Goal: Information Seeking & Learning: Learn about a topic

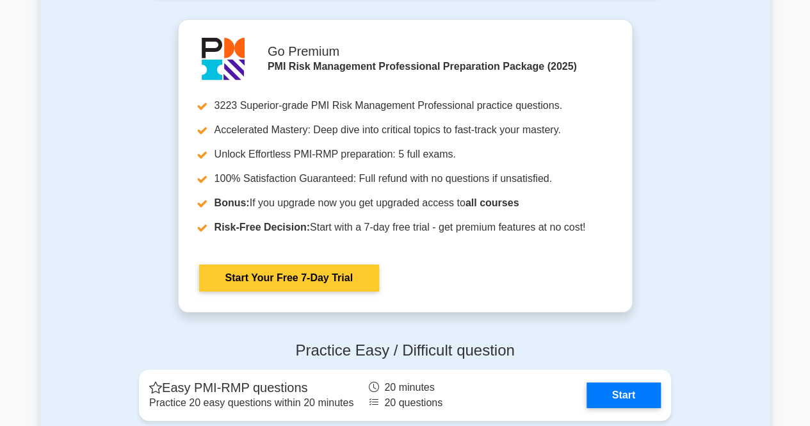
scroll to position [2498, 0]
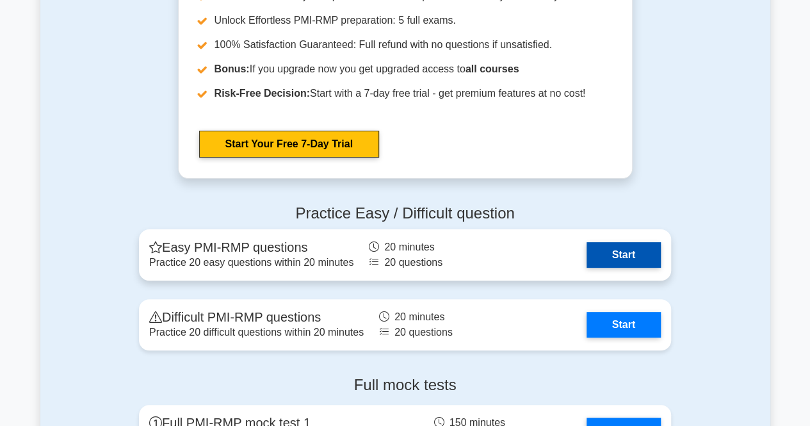
click at [610, 259] on link "Start" at bounding box center [624, 255] width 74 height 26
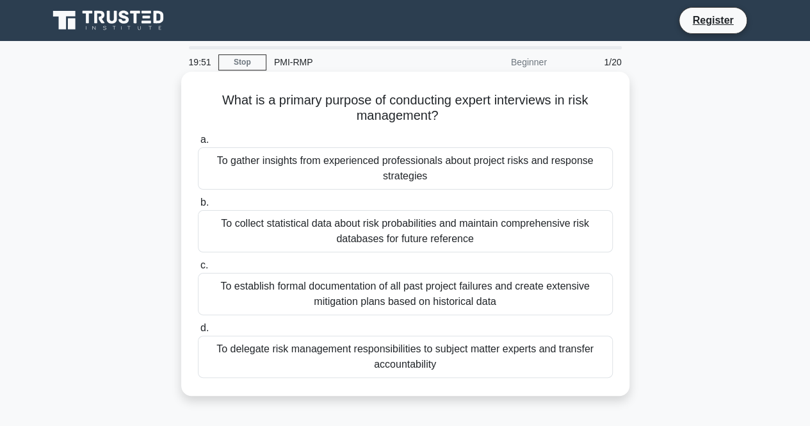
click at [343, 170] on div "To gather insights from experienced professionals about project risks and respo…" at bounding box center [405, 168] width 415 height 42
click at [198, 144] on input "a. To gather insights from experienced professionals about project risks and re…" at bounding box center [198, 140] width 0 height 8
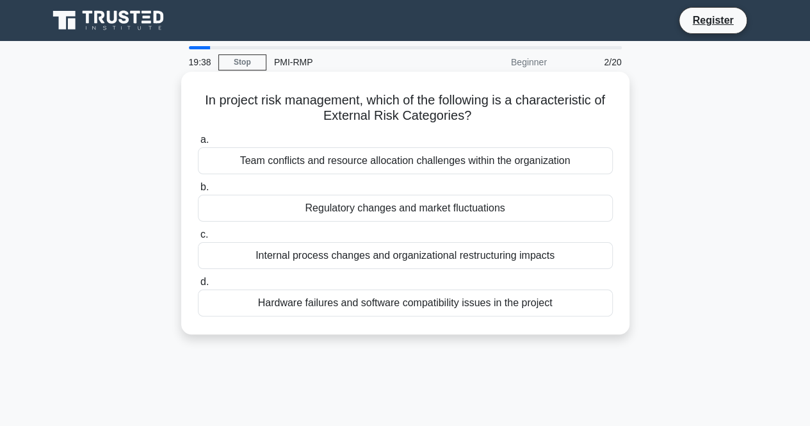
click at [331, 211] on div "Regulatory changes and market fluctuations" at bounding box center [405, 208] width 415 height 27
click at [198, 192] on input "b. Regulatory changes and market fluctuations" at bounding box center [198, 187] width 0 height 8
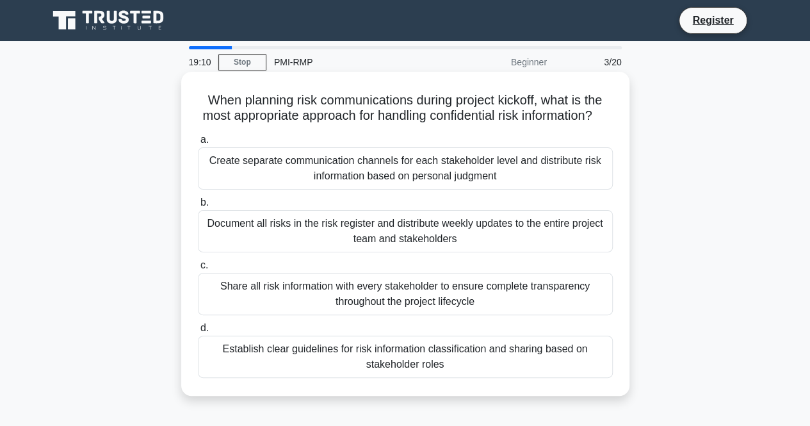
click at [304, 371] on div "Establish clear guidelines for risk information classification and sharing base…" at bounding box center [405, 357] width 415 height 42
click at [198, 332] on input "d. Establish clear guidelines for risk information classification and sharing b…" at bounding box center [198, 328] width 0 height 8
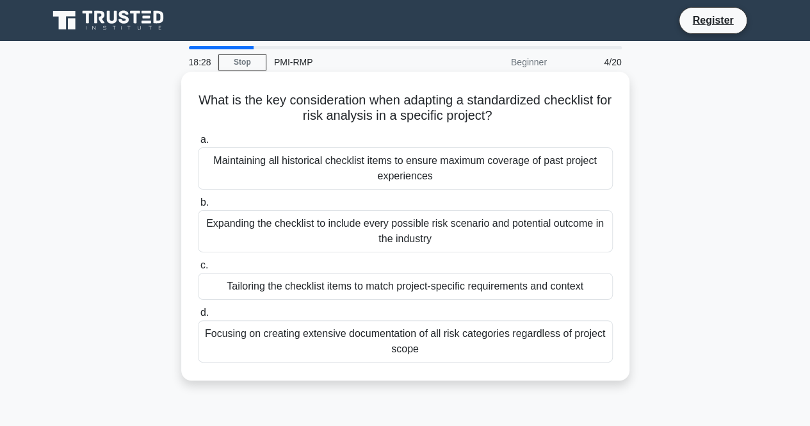
click at [325, 284] on div "Tailoring the checklist items to match project-specific requirements and context" at bounding box center [405, 286] width 415 height 27
click at [198, 270] on input "c. Tailoring the checklist items to match project-specific requirements and con…" at bounding box center [198, 265] width 0 height 8
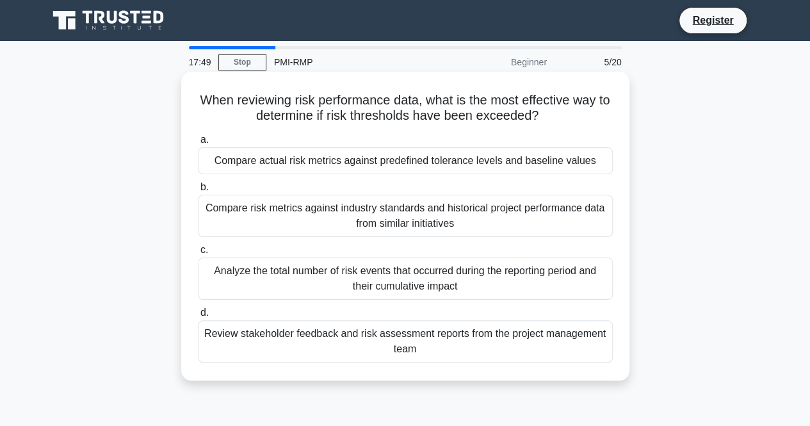
click at [304, 281] on div "Analyze the total number of risk events that occurred during the reporting peri…" at bounding box center [405, 279] width 415 height 42
click at [198, 254] on input "c. Analyze the total number of risk events that occurred during the reporting p…" at bounding box center [198, 250] width 0 height 8
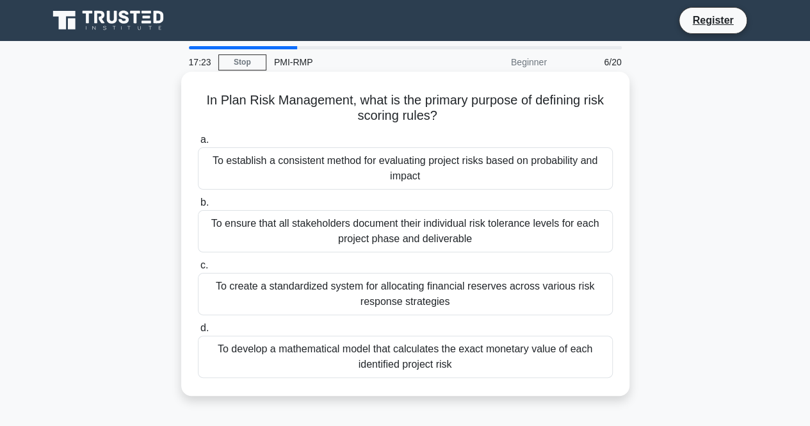
click at [357, 167] on div "To establish a consistent method for evaluating project risks based on probabil…" at bounding box center [405, 168] width 415 height 42
click at [198, 144] on input "a. To establish a consistent method for evaluating project risks based on proba…" at bounding box center [198, 140] width 0 height 8
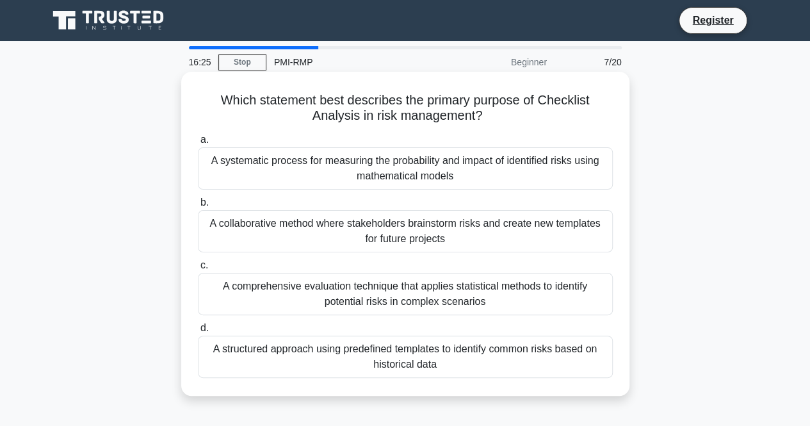
click at [384, 236] on div "A collaborative method where stakeholders brainstorm risks and create new templ…" at bounding box center [405, 231] width 415 height 42
click at [198, 207] on input "b. A collaborative method where stakeholders brainstorm risks and create new te…" at bounding box center [198, 203] width 0 height 8
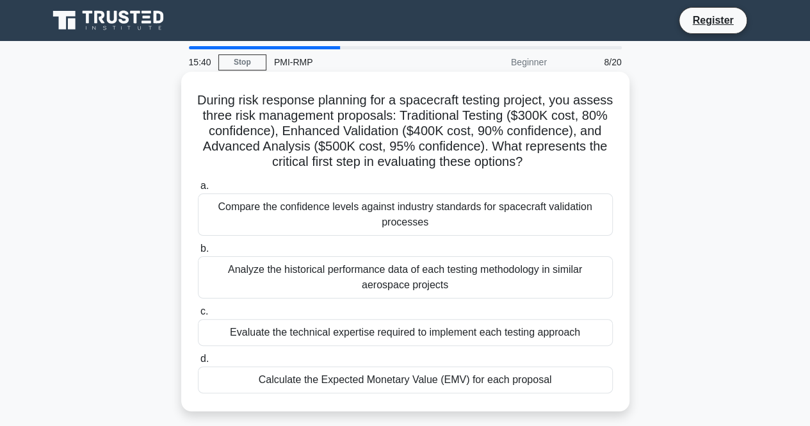
click at [397, 382] on div "Calculate the Expected Monetary Value (EMV) for each proposal" at bounding box center [405, 379] width 415 height 27
click at [198, 363] on input "d. Calculate the Expected Monetary Value (EMV) for each proposal" at bounding box center [198, 359] width 0 height 8
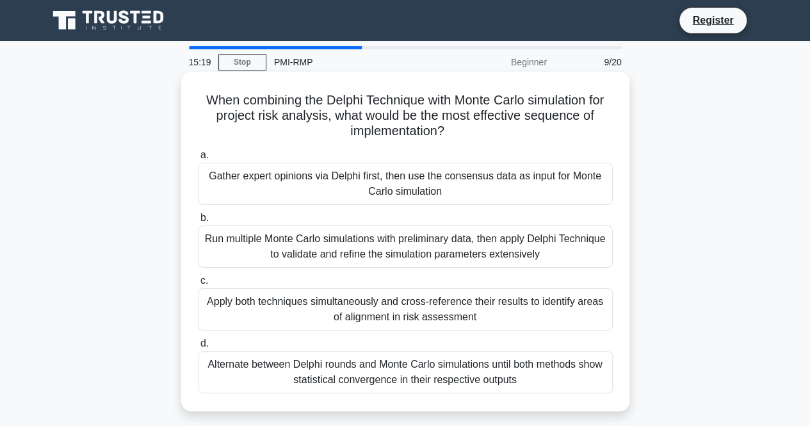
click at [356, 185] on div "Gather expert opinions via Delphi first, then use the consensus data as input f…" at bounding box center [405, 184] width 415 height 42
click at [198, 160] on input "a. Gather expert opinions via Delphi first, then use the consensus data as inpu…" at bounding box center [198, 155] width 0 height 8
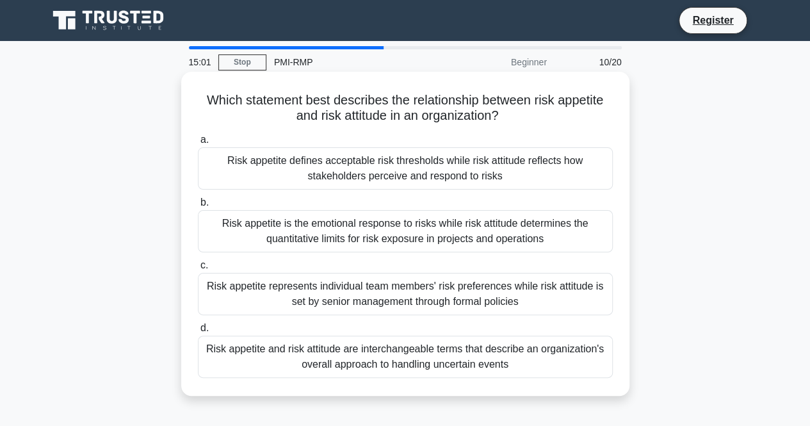
click at [313, 177] on div "Risk appetite defines acceptable risk thresholds while risk attitude reflects h…" at bounding box center [405, 168] width 415 height 42
click at [198, 144] on input "a. Risk appetite defines acceptable risk thresholds while risk attitude reflect…" at bounding box center [198, 140] width 0 height 8
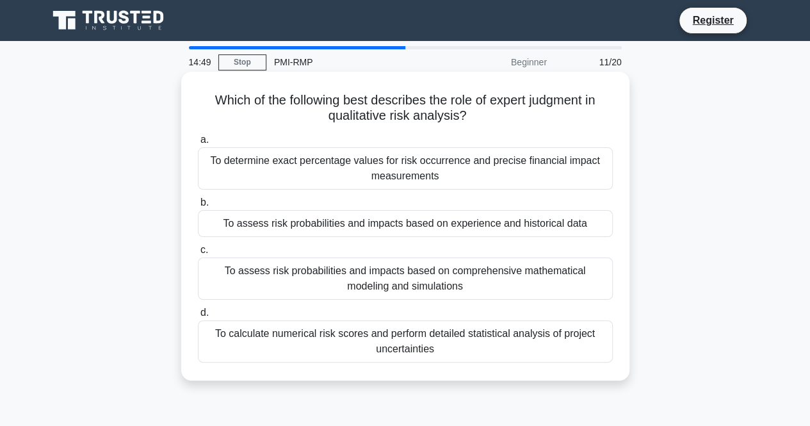
click at [368, 225] on div "To assess risk probabilities and impacts based on experience and historical data" at bounding box center [405, 223] width 415 height 27
click at [198, 207] on input "b. To assess risk probabilities and impacts based on experience and historical …" at bounding box center [198, 203] width 0 height 8
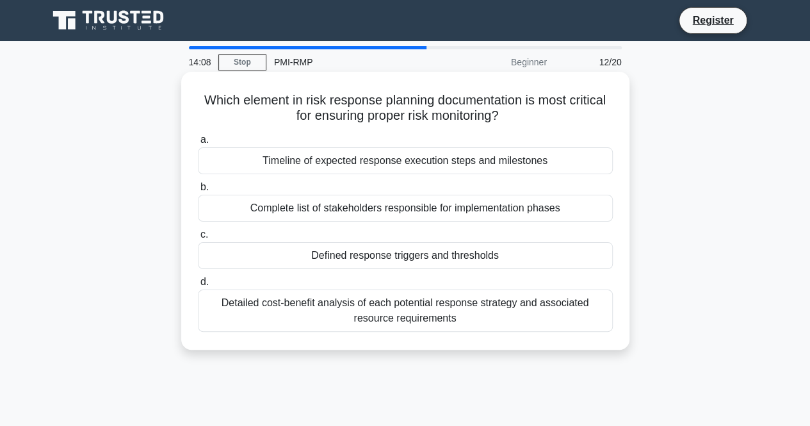
click at [368, 257] on div "Defined response triggers and thresholds" at bounding box center [405, 255] width 415 height 27
click at [198, 239] on input "c. Defined response triggers and thresholds" at bounding box center [198, 235] width 0 height 8
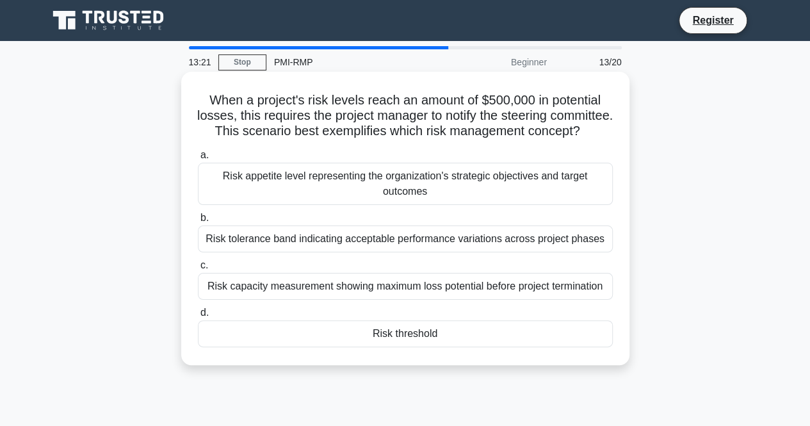
click at [311, 347] on div "Risk threshold" at bounding box center [405, 333] width 415 height 27
click at [198, 317] on input "d. Risk threshold" at bounding box center [198, 313] width 0 height 8
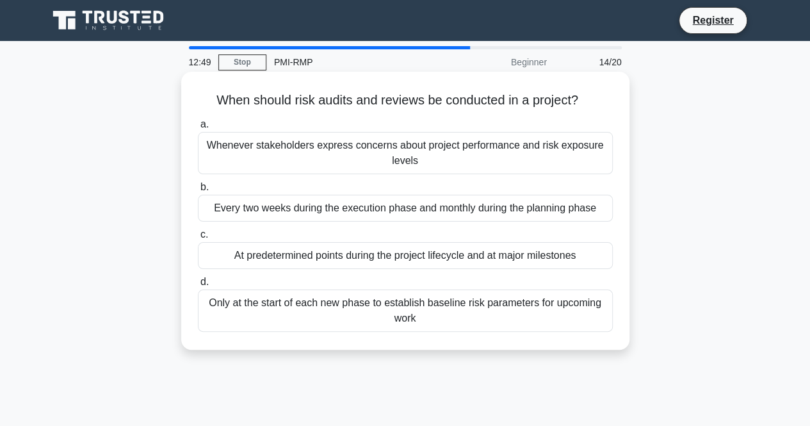
click at [363, 259] on div "At predetermined points during the project lifecycle and at major milestones" at bounding box center [405, 255] width 415 height 27
click at [198, 239] on input "c. At predetermined points during the project lifecycle and at major milestones" at bounding box center [198, 235] width 0 height 8
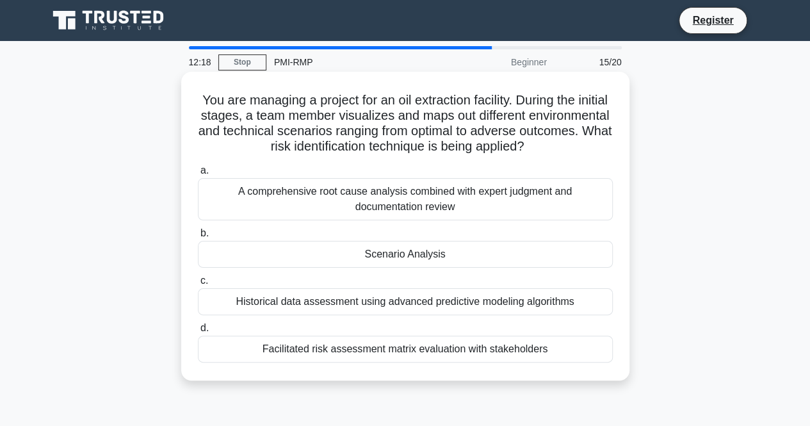
click at [372, 257] on div "Scenario Analysis" at bounding box center [405, 254] width 415 height 27
click at [198, 238] on input "b. Scenario Analysis" at bounding box center [198, 233] width 0 height 8
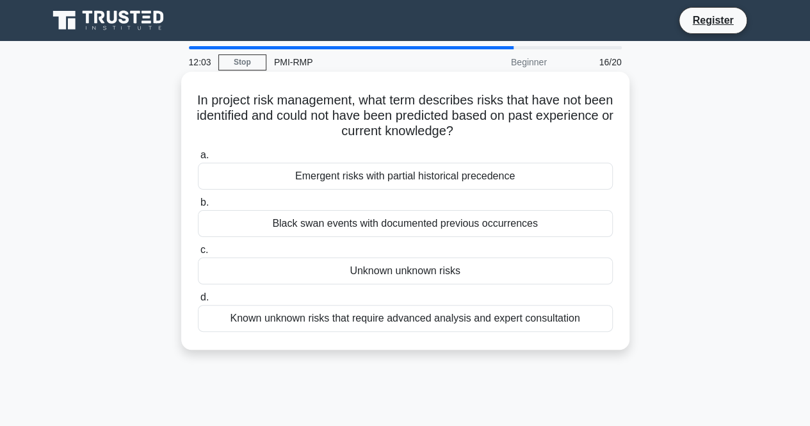
click at [360, 274] on div "Unknown unknown risks" at bounding box center [405, 271] width 415 height 27
click at [198, 254] on input "c. Unknown unknown risks" at bounding box center [198, 250] width 0 height 8
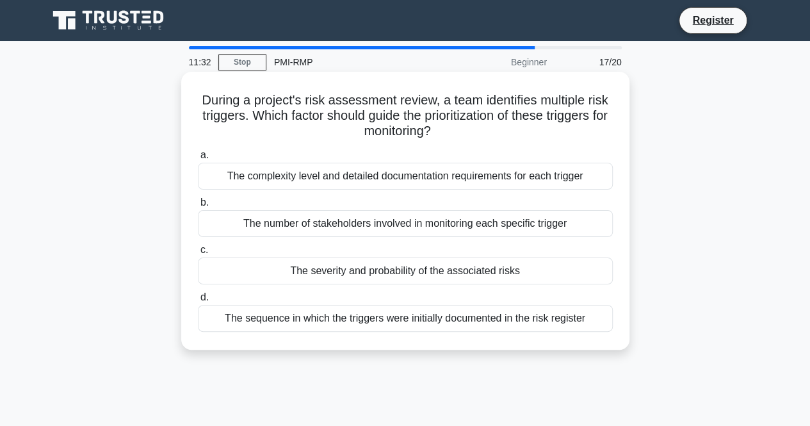
click at [372, 270] on div "The severity and probability of the associated risks" at bounding box center [405, 271] width 415 height 27
click at [198, 254] on input "c. The severity and probability of the associated risks" at bounding box center [198, 250] width 0 height 8
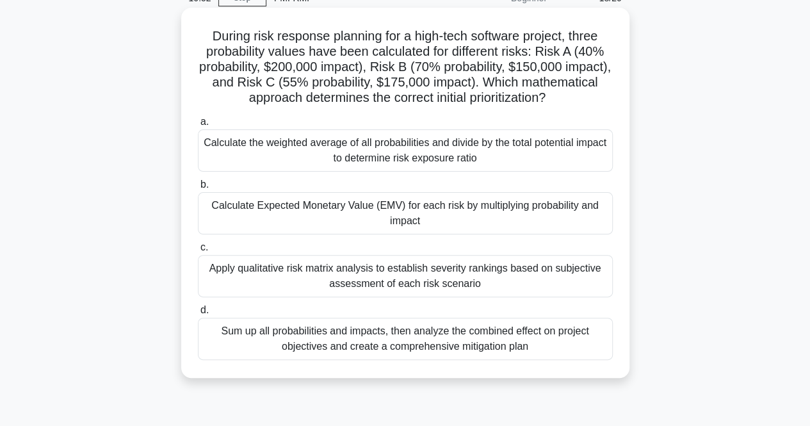
scroll to position [128, 0]
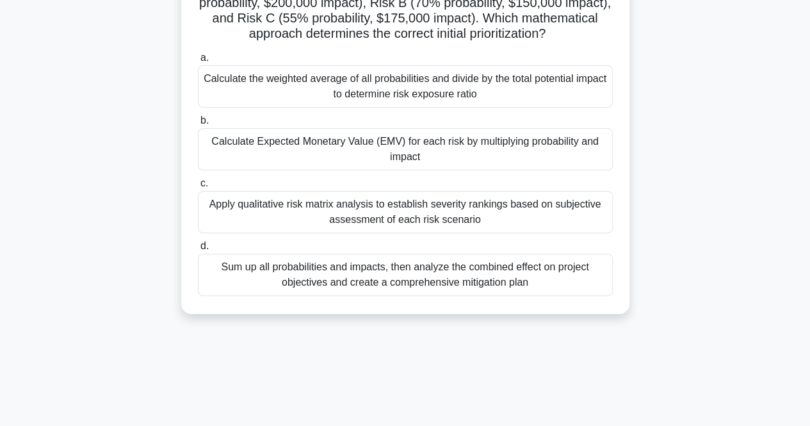
click at [448, 144] on div "Calculate Expected Monetary Value (EMV) for each risk by multiplying probabilit…" at bounding box center [405, 149] width 415 height 42
click at [409, 156] on div "Calculate Expected Monetary Value (EMV) for each risk by multiplying probabilit…" at bounding box center [405, 149] width 415 height 42
click at [198, 125] on input "b. Calculate Expected Monetary Value (EMV) for each risk by multiplying probabi…" at bounding box center [198, 121] width 0 height 8
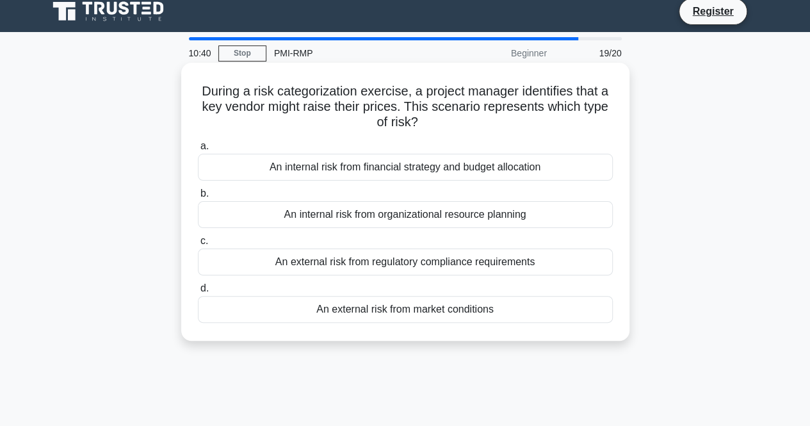
scroll to position [0, 0]
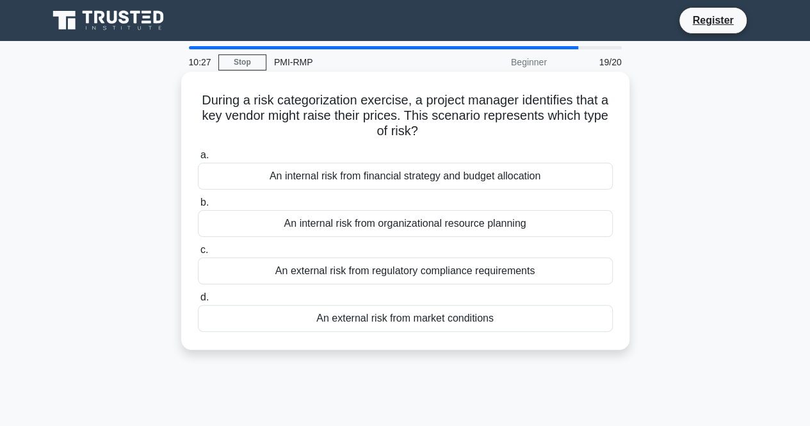
click at [338, 318] on div "An external risk from market conditions" at bounding box center [405, 318] width 415 height 27
click at [198, 302] on input "d. An external risk from market conditions" at bounding box center [198, 297] width 0 height 8
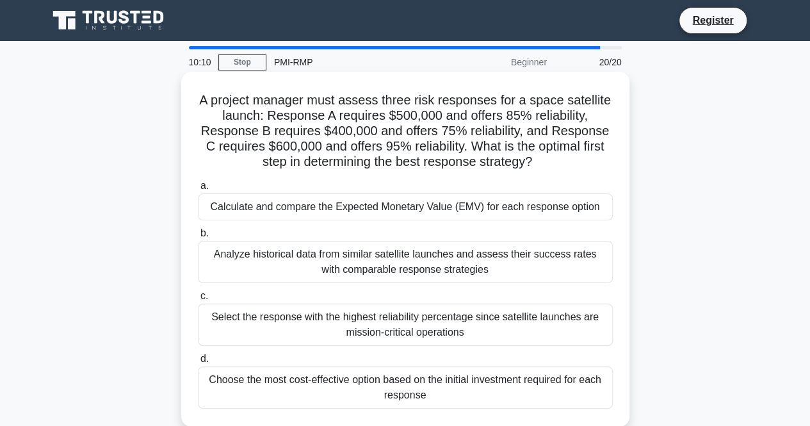
scroll to position [64, 0]
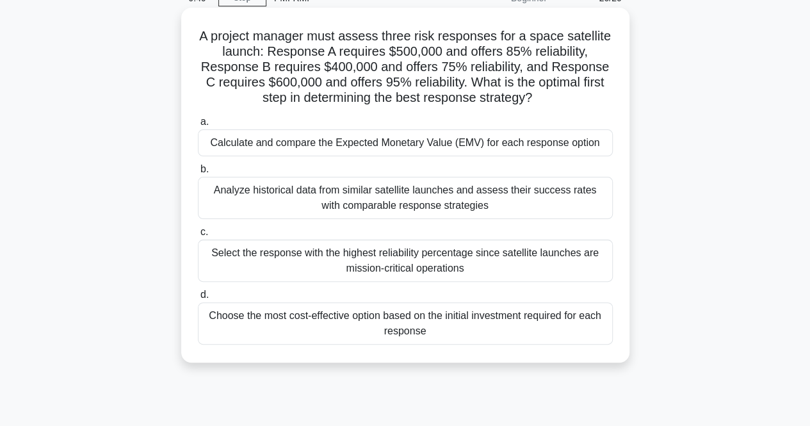
click at [345, 143] on div "Calculate and compare the Expected Monetary Value (EMV) for each response option" at bounding box center [405, 142] width 415 height 27
click at [198, 126] on input "a. Calculate and compare the Expected Monetary Value (EMV) for each response op…" at bounding box center [198, 122] width 0 height 8
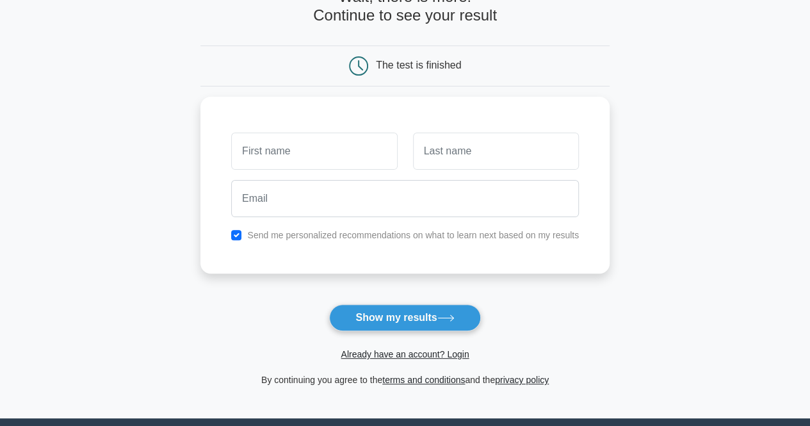
scroll to position [64, 0]
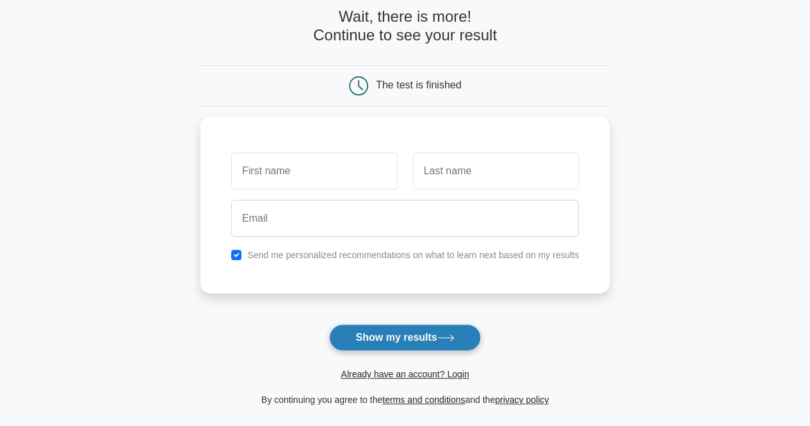
click at [415, 334] on button "Show my results" at bounding box center [404, 337] width 151 height 27
click at [678, 166] on main "Wait, there is more! Continue to see your result The test is finished and the" at bounding box center [405, 207] width 810 height 461
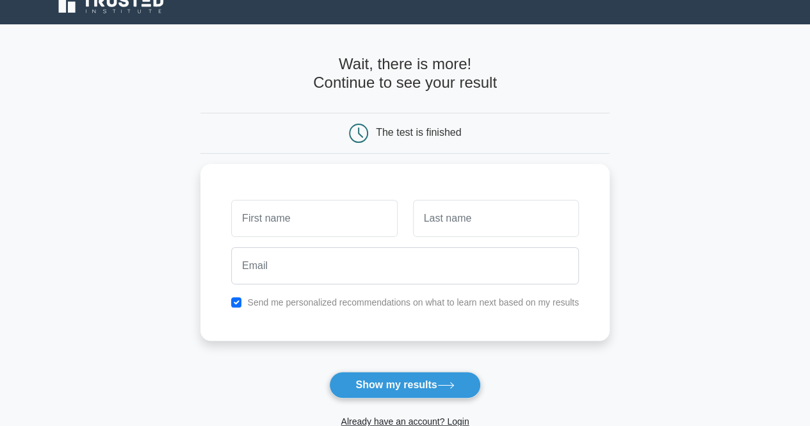
scroll to position [0, 0]
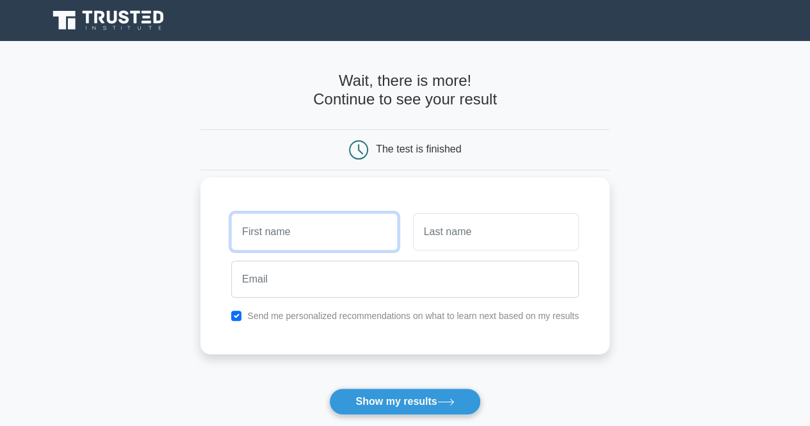
click at [336, 232] on input "text" at bounding box center [314, 231] width 166 height 37
type input "Rufen"
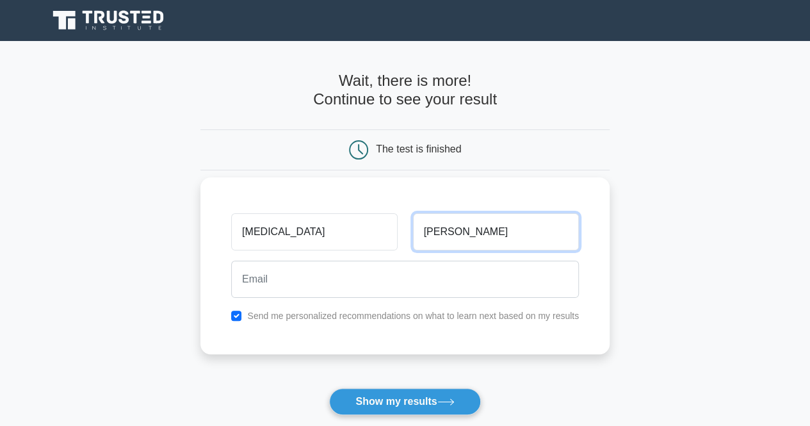
type input "Blanchette"
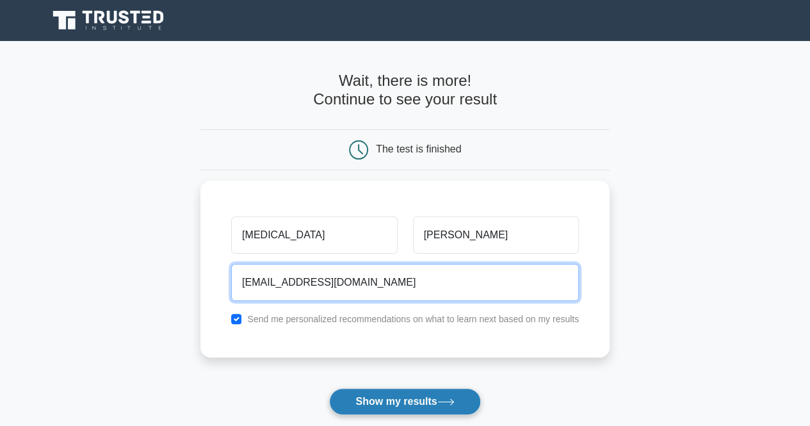
type input "betterself100@gmail.com"
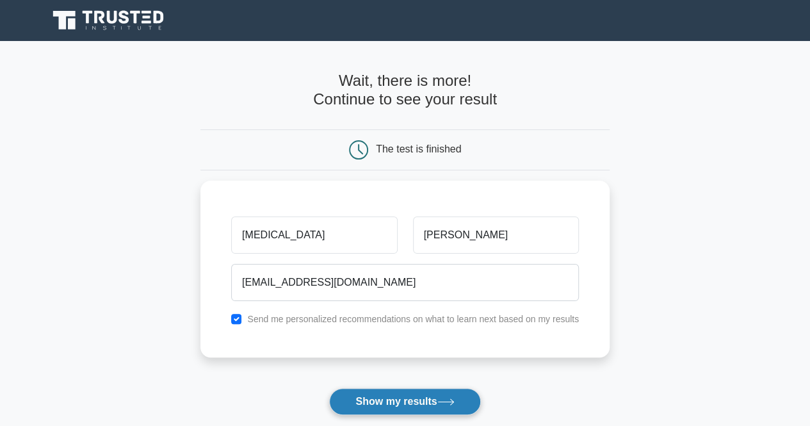
click at [378, 394] on button "Show my results" at bounding box center [404, 401] width 151 height 27
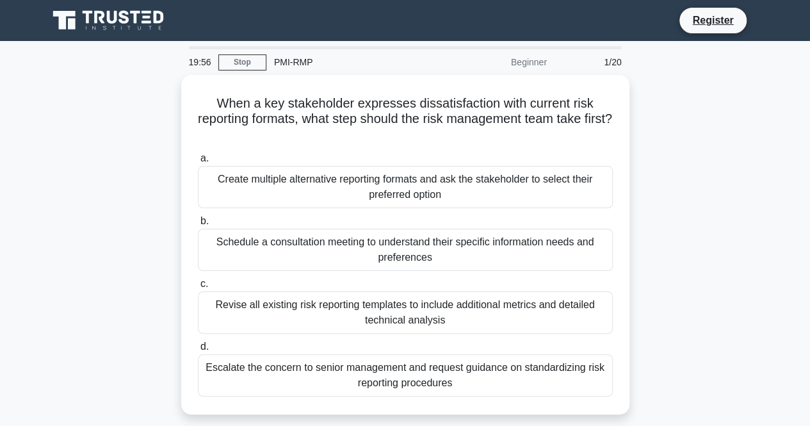
click at [108, 20] on icon at bounding box center [112, 17] width 10 height 13
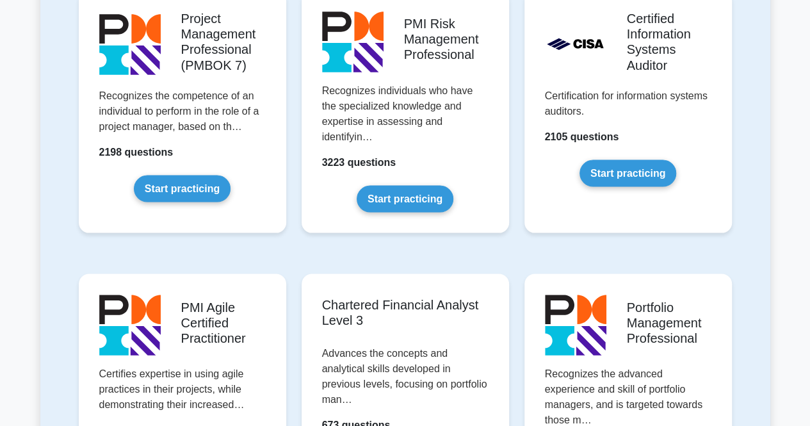
scroll to position [1153, 0]
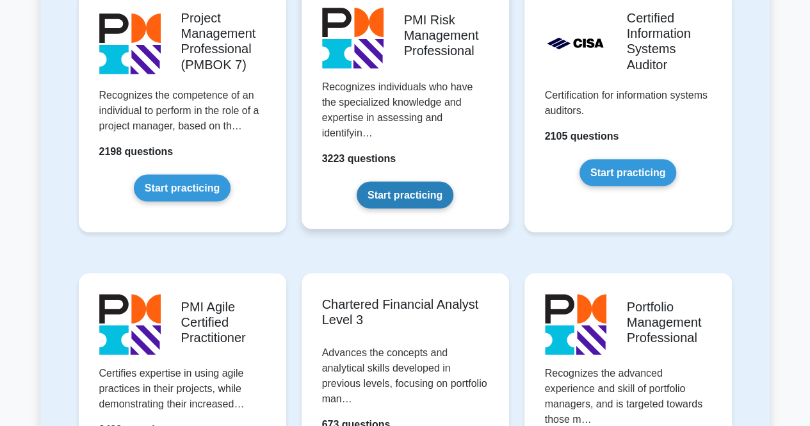
click at [405, 181] on link "Start practicing" at bounding box center [405, 194] width 97 height 27
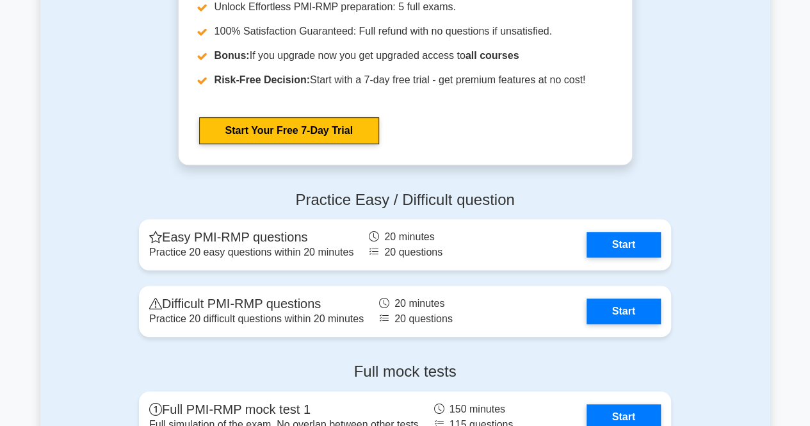
scroll to position [2755, 0]
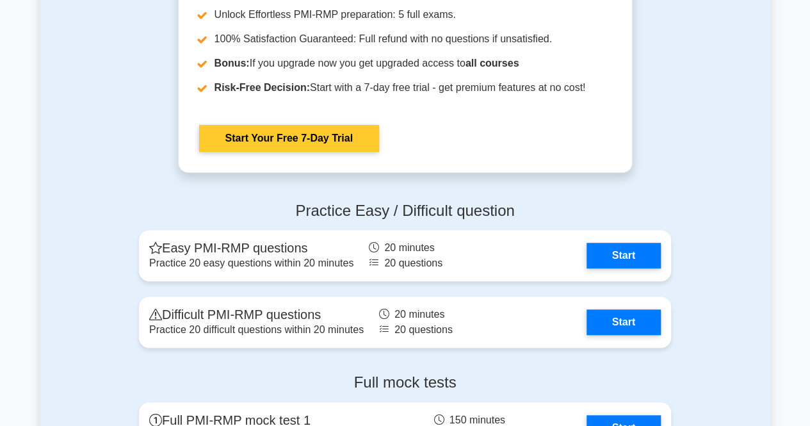
click at [289, 139] on link "Start Your Free 7-Day Trial" at bounding box center [289, 138] width 180 height 27
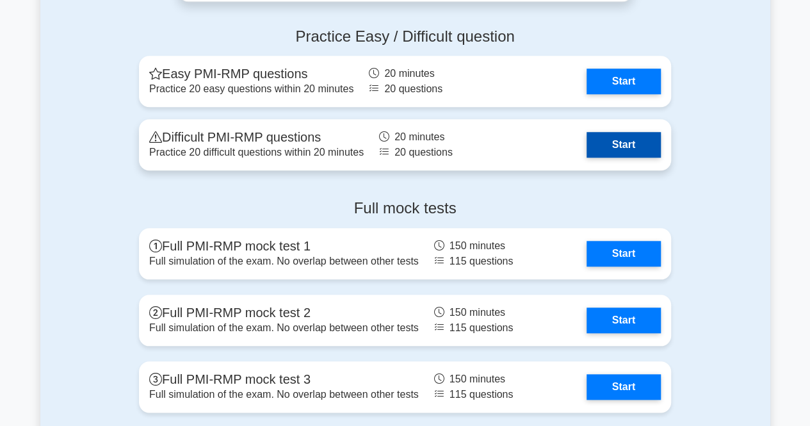
scroll to position [2947, 0]
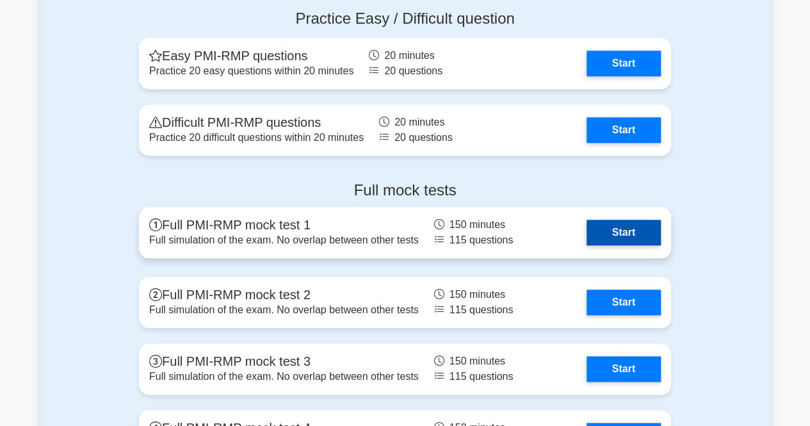
click at [621, 222] on link "Start" at bounding box center [624, 233] width 74 height 26
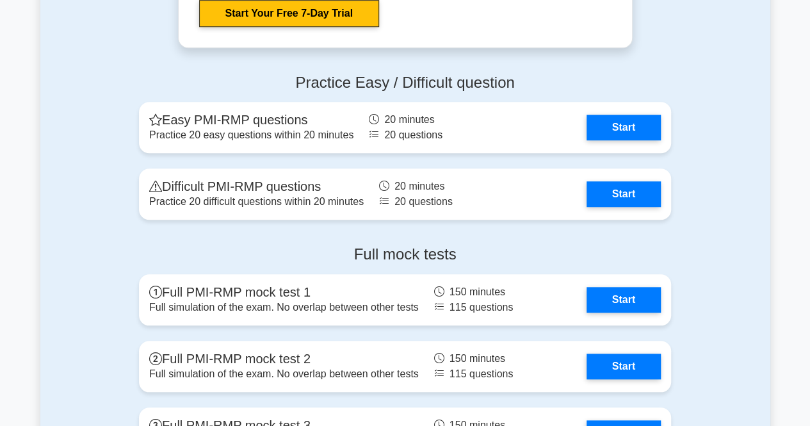
scroll to position [2819, 0]
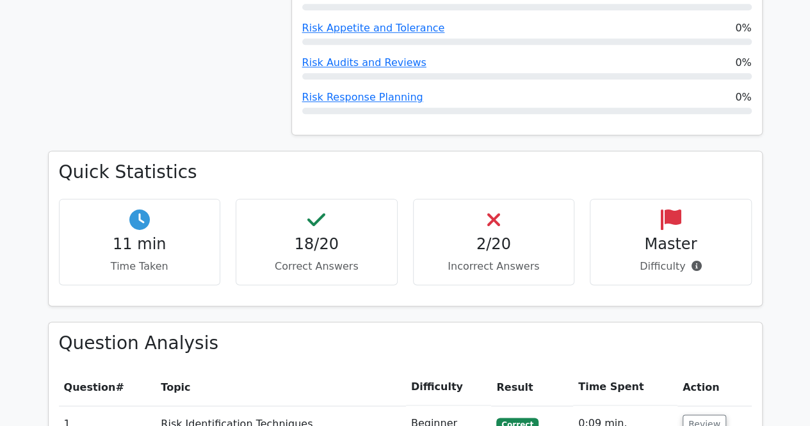
scroll to position [769, 0]
